Goal: Check status: Check status

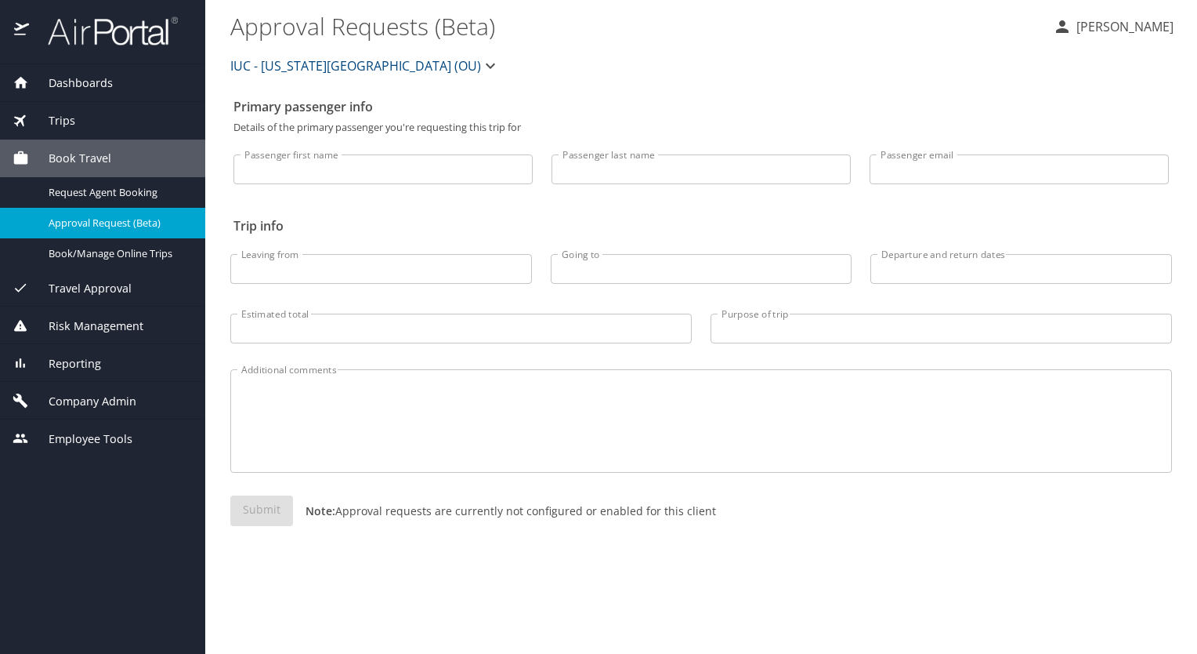
click at [69, 120] on span "Trips" at bounding box center [52, 120] width 46 height 17
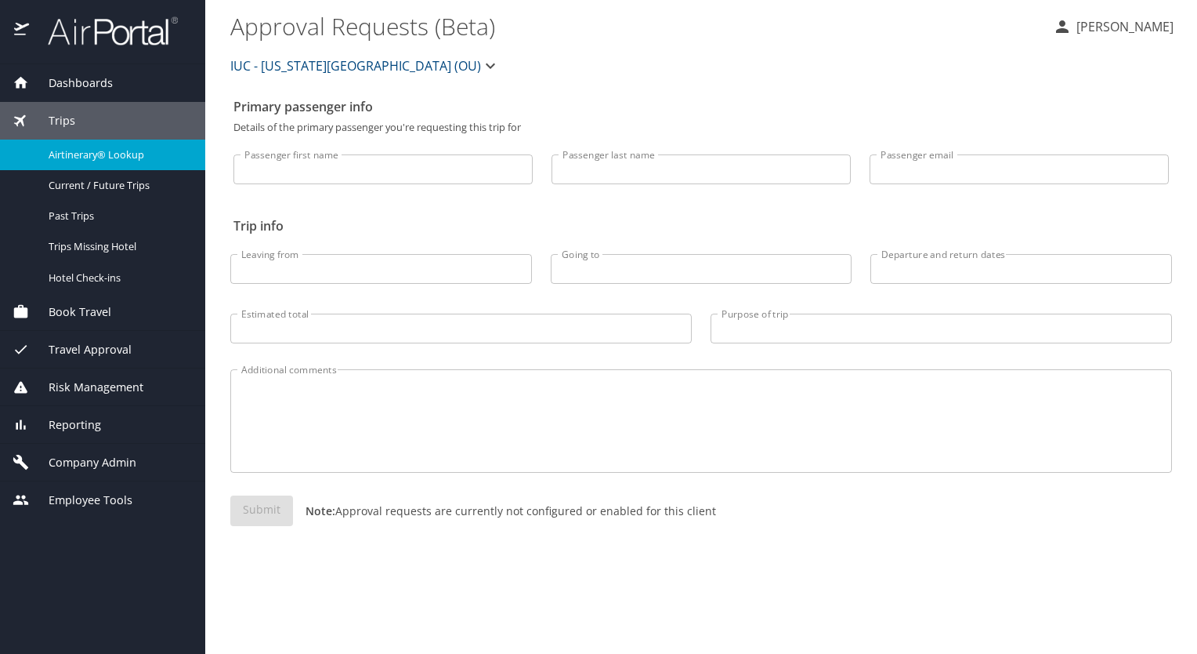
click at [89, 155] on span "Airtinerary® Lookup" at bounding box center [118, 154] width 138 height 15
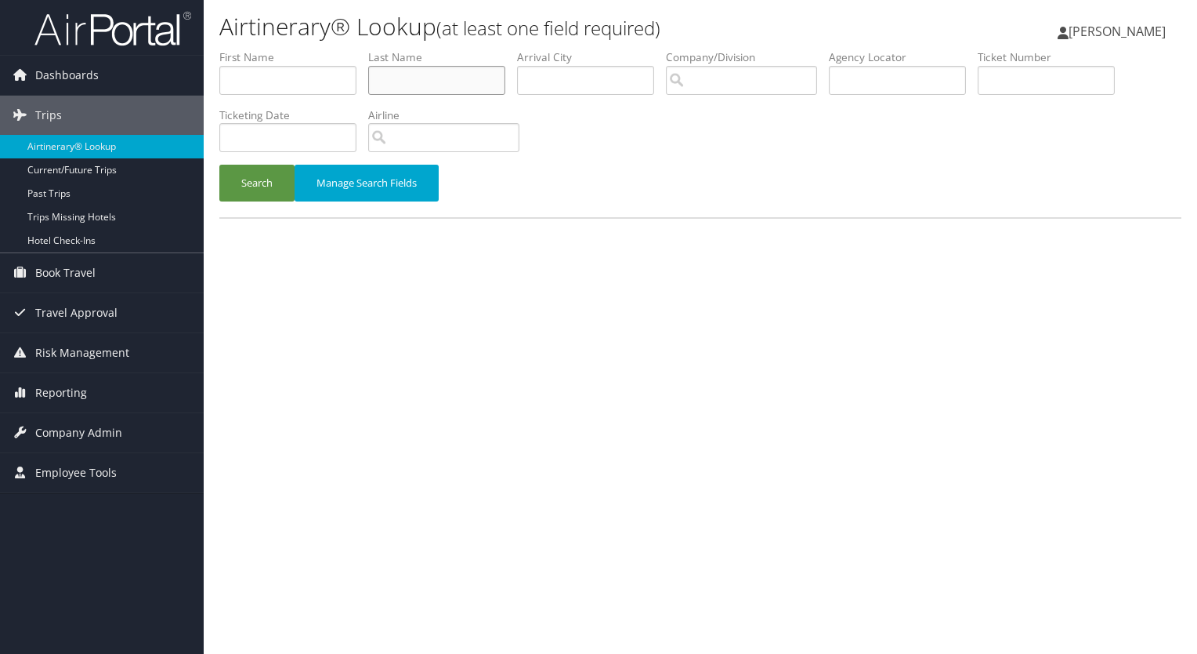
click at [420, 86] on input "text" at bounding box center [436, 80] width 137 height 29
type input "frantz"
click at [219, 165] on button "Search" at bounding box center [256, 183] width 75 height 37
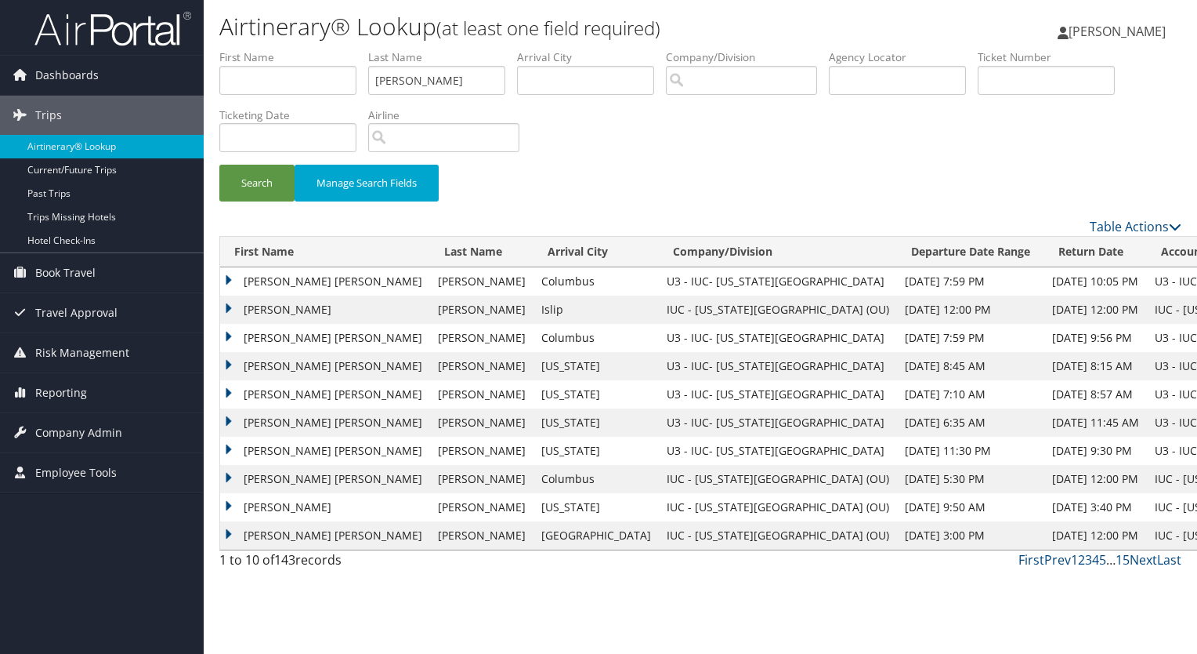
click at [229, 276] on td "JUSTIN EDWARD" at bounding box center [325, 281] width 210 height 28
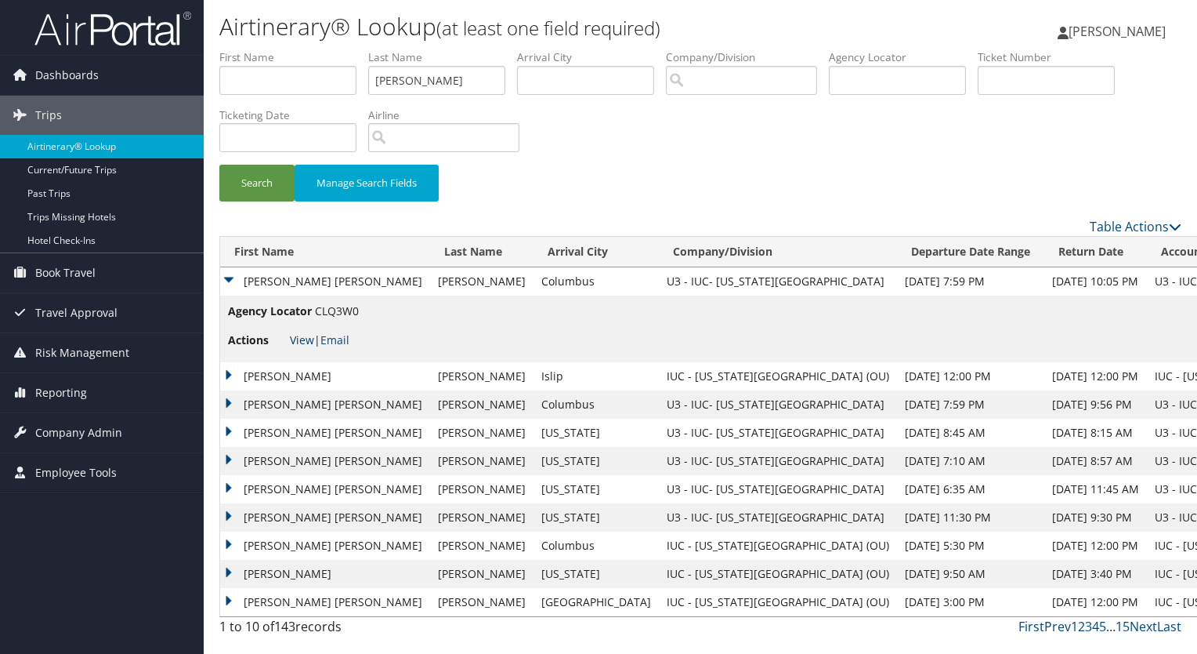
click at [300, 335] on link "View" at bounding box center [302, 339] width 24 height 15
click at [227, 368] on td "JUSTIN E" at bounding box center [325, 376] width 210 height 28
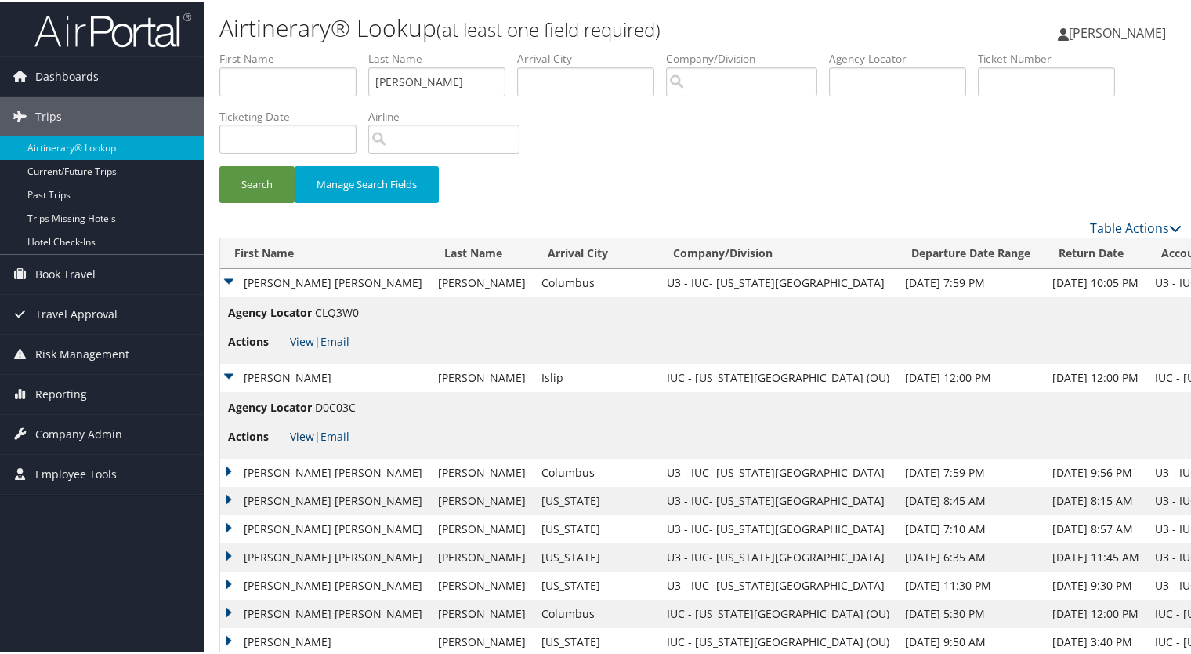
click at [300, 432] on link "View" at bounding box center [302, 434] width 24 height 15
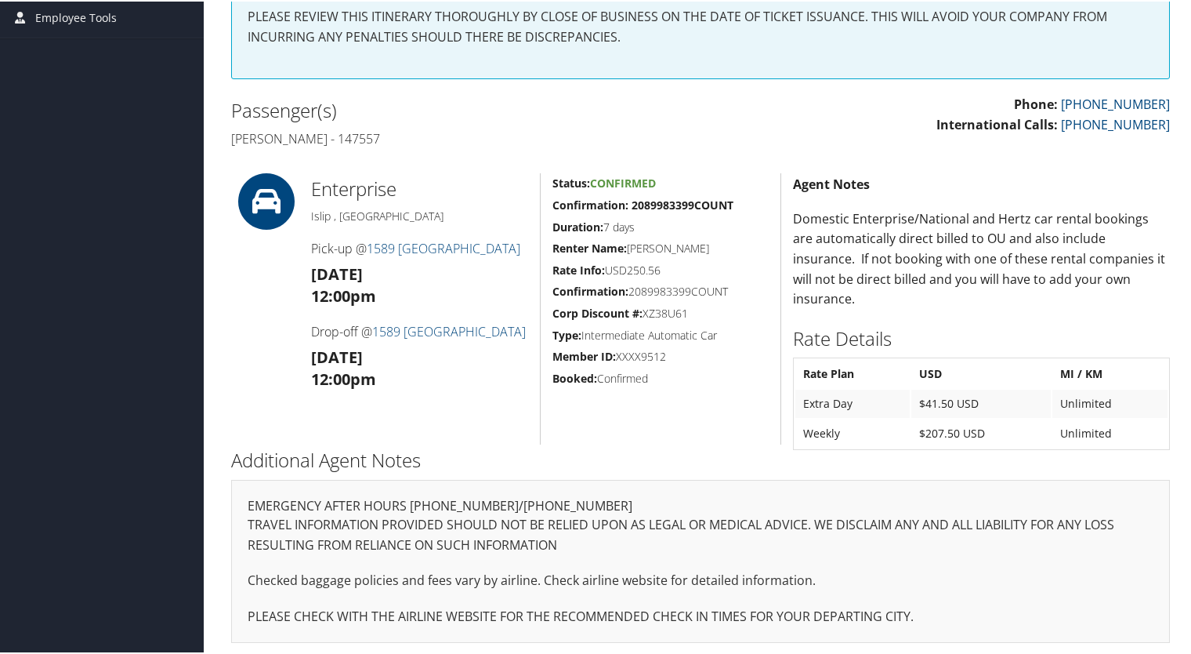
scroll to position [340, 0]
